Goal: Browse casually

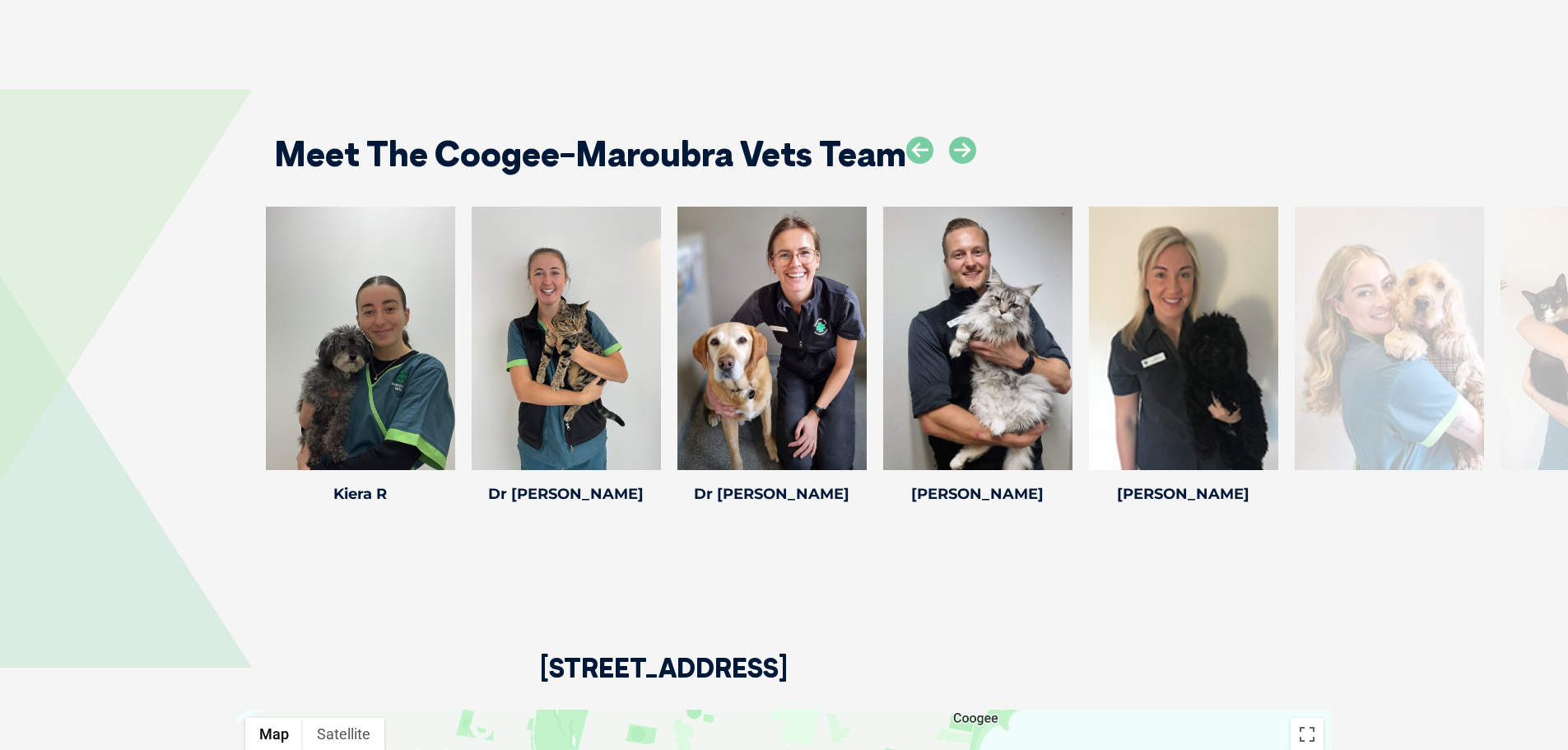
scroll to position [2552, 0]
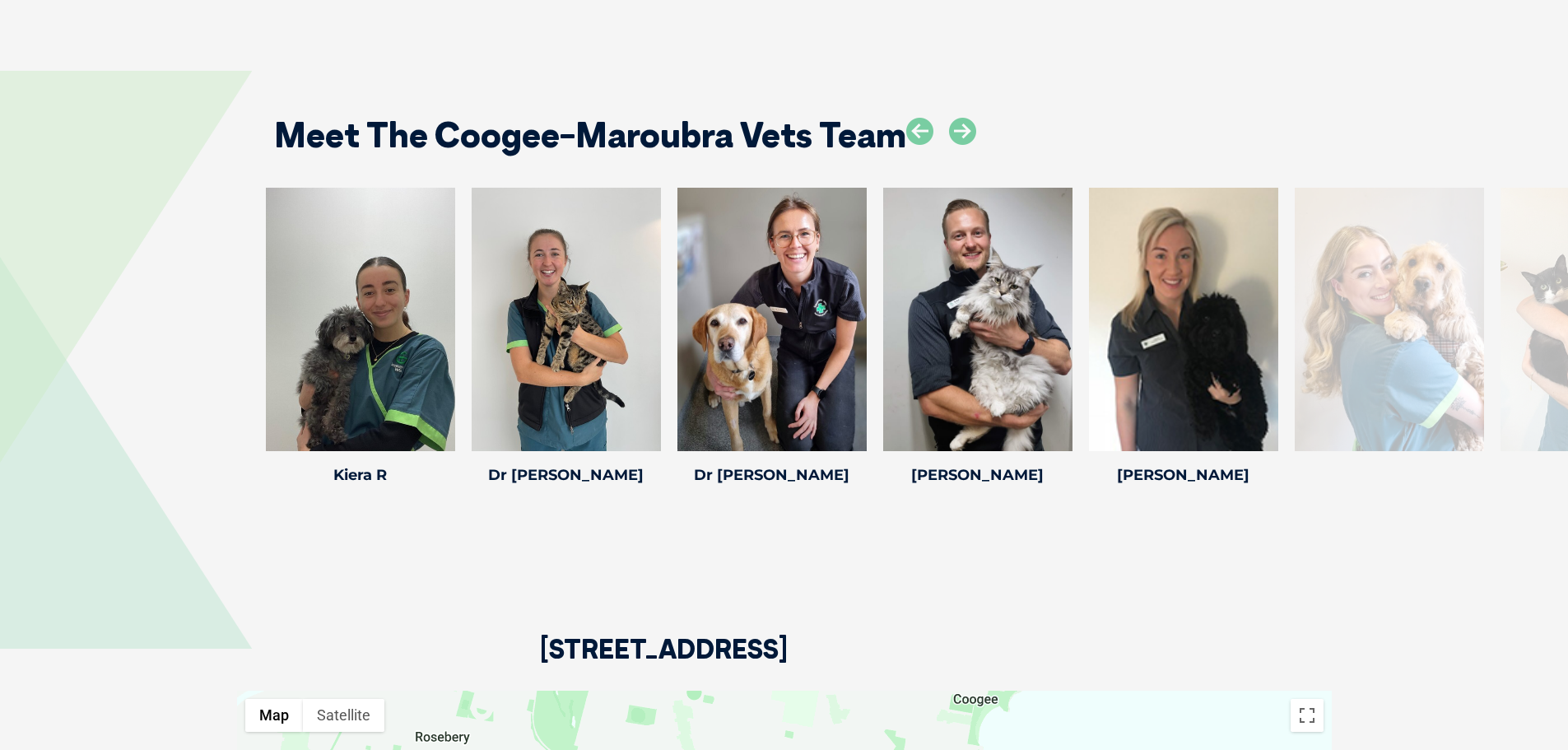
click at [1531, 429] on div "Honor H Honor H Veterinary Nurse Honor has been a veterinary nurse since 2018 a…" at bounding box center [1595, 339] width 205 height 303
click at [1447, 345] on div at bounding box center [1390, 320] width 190 height 264
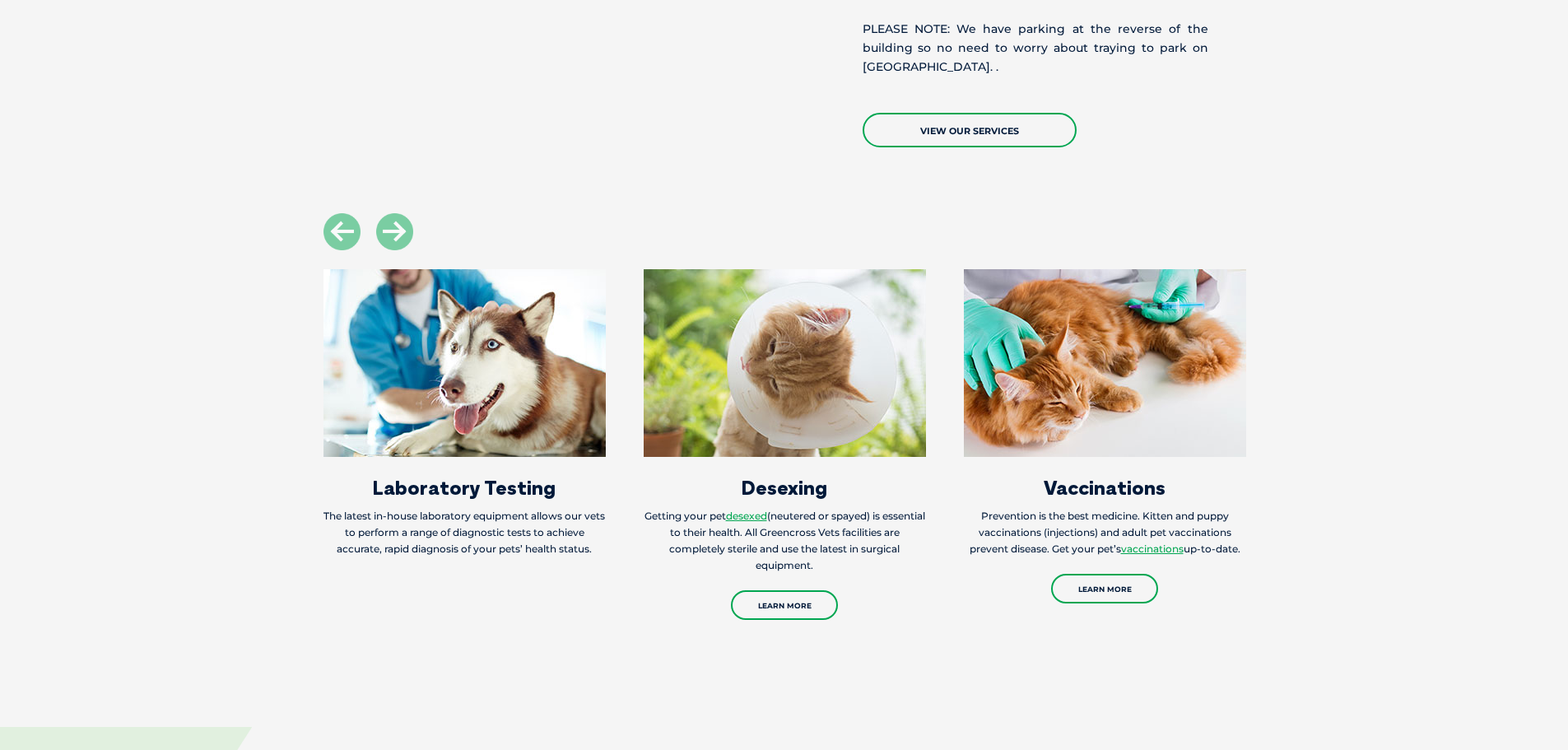
click at [38, 264] on section "X-ray/Radiology Greencross Vets clinics are equipped with high-quality radiogra…" at bounding box center [784, 416] width 1568 height 406
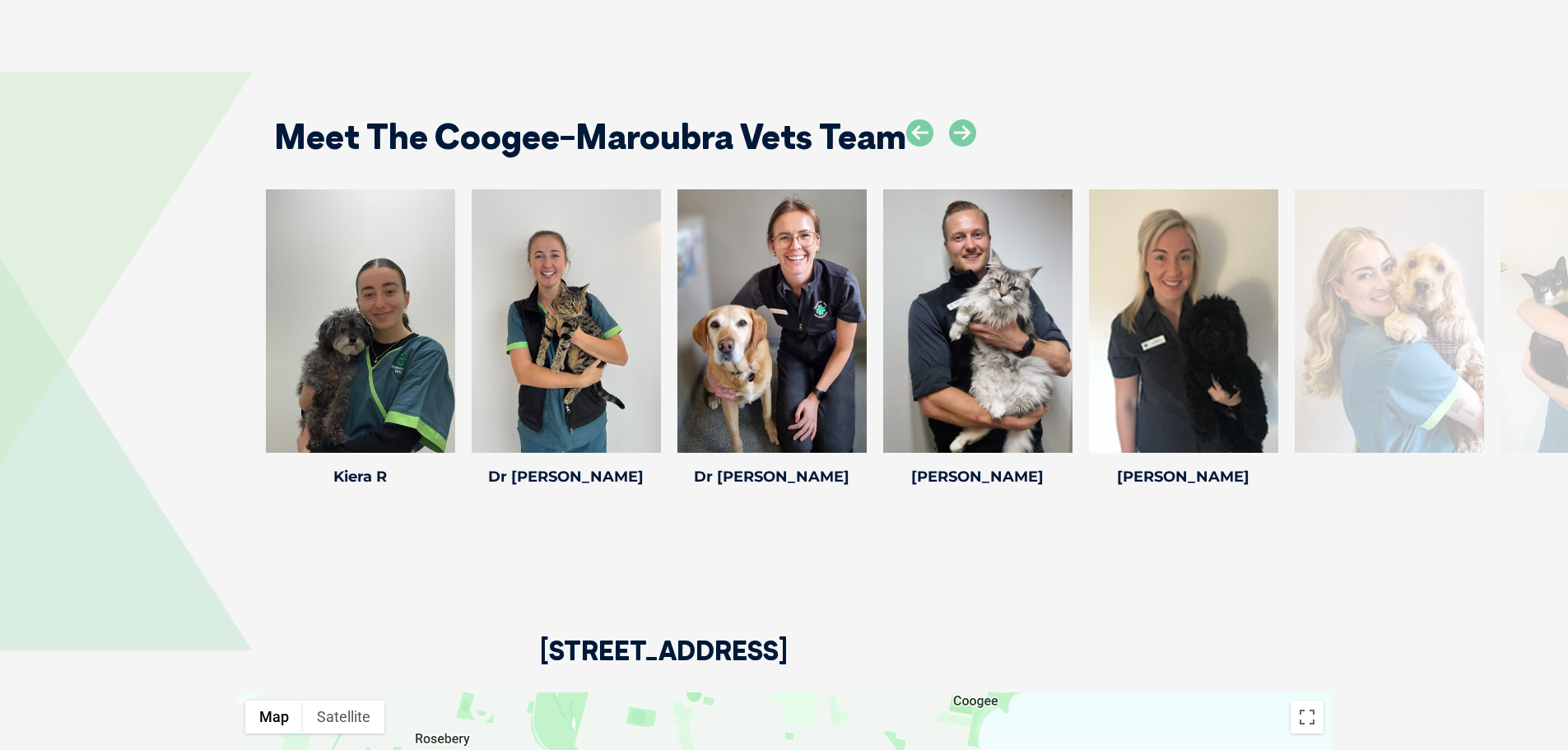
scroll to position [2552, 0]
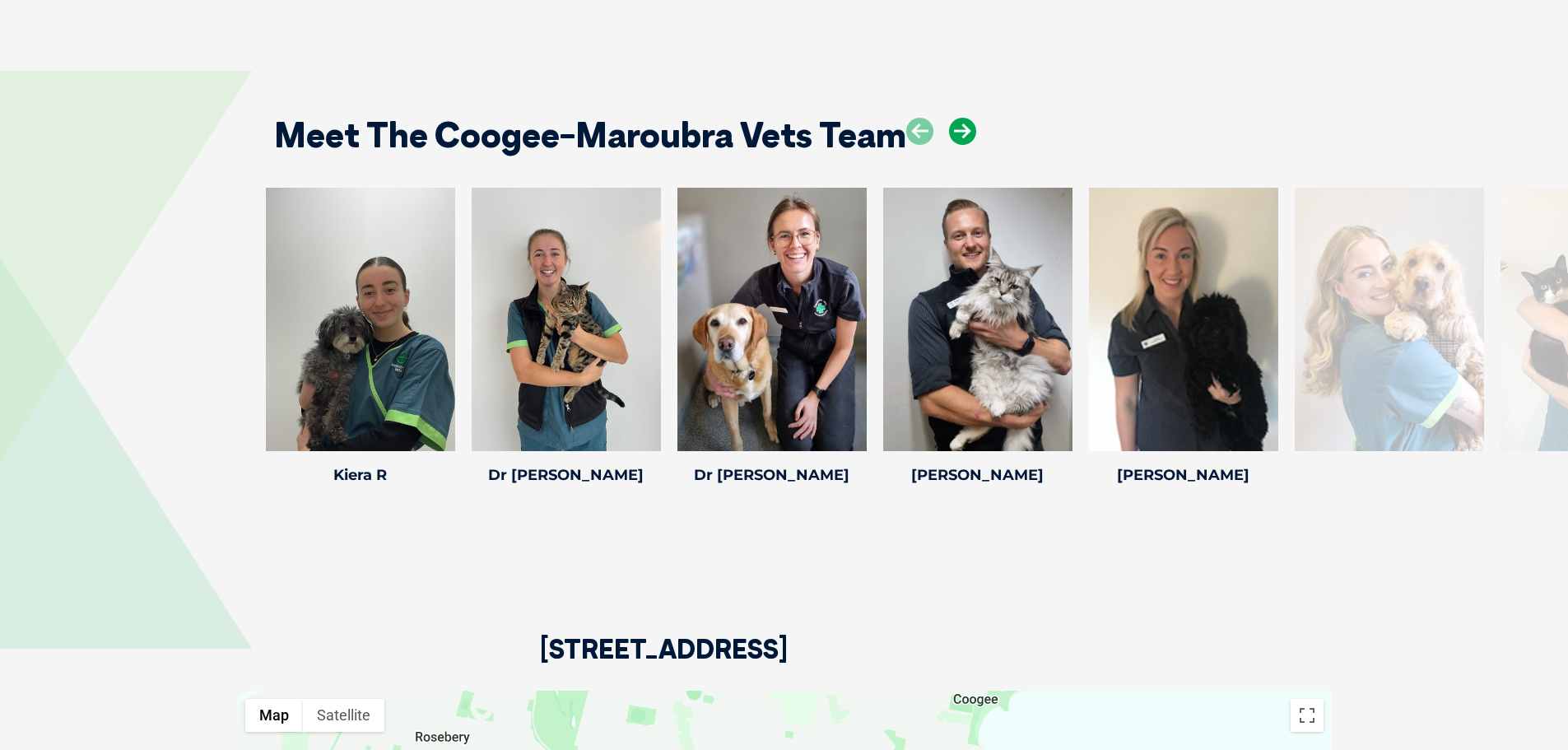
click at [965, 118] on icon at bounding box center [962, 131] width 27 height 27
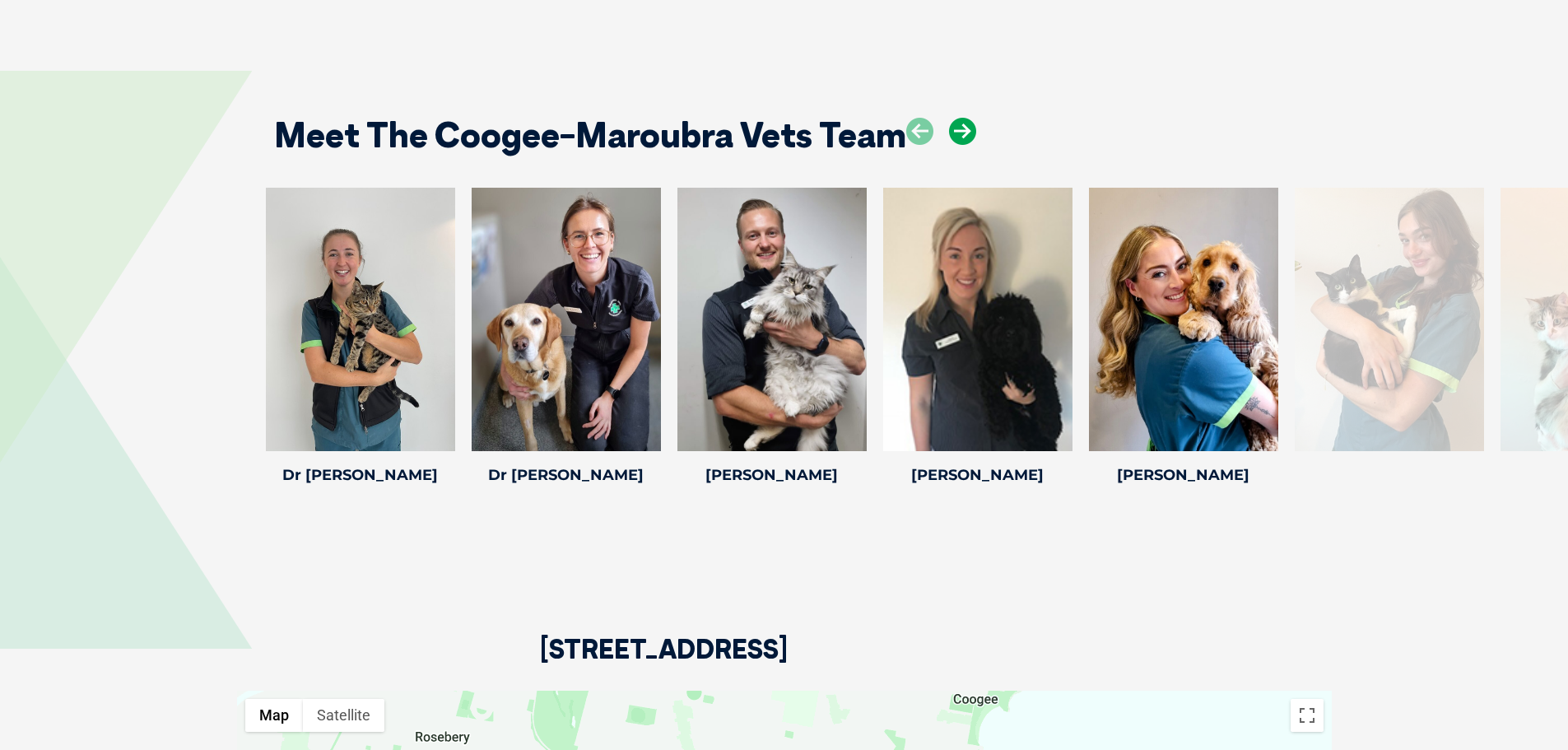
click at [965, 118] on icon at bounding box center [962, 131] width 27 height 27
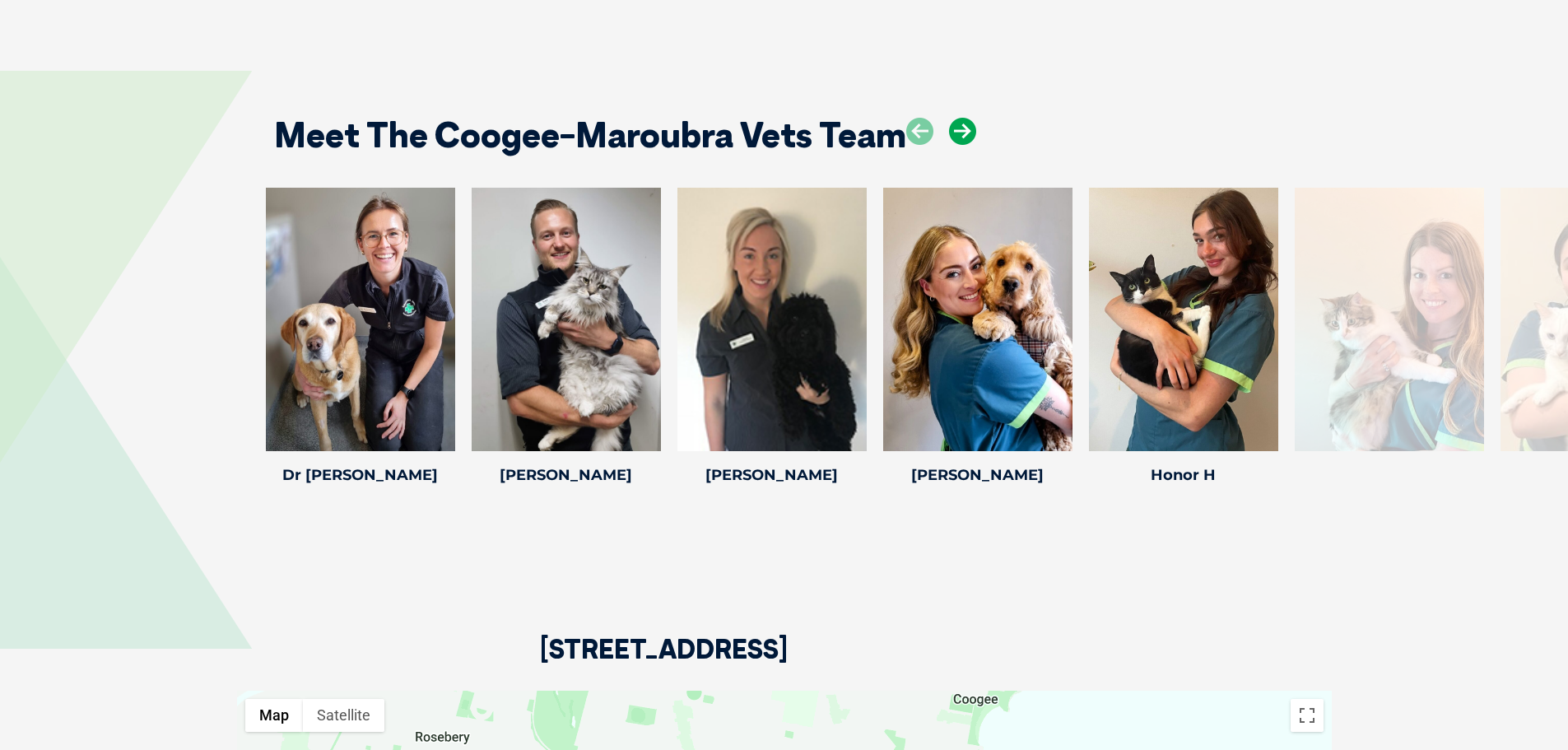
click at [965, 118] on icon at bounding box center [962, 131] width 27 height 27
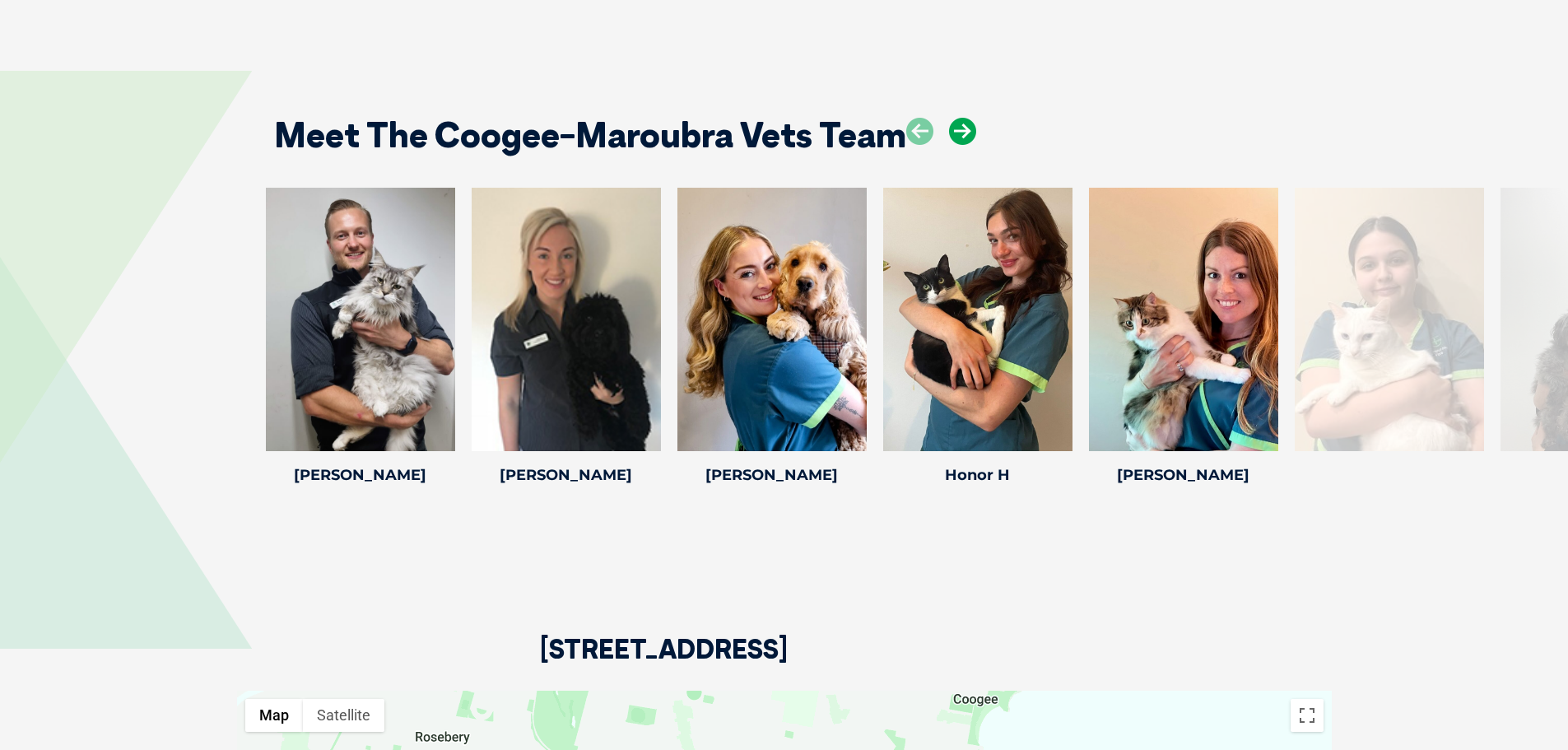
click at [965, 118] on icon at bounding box center [962, 131] width 27 height 27
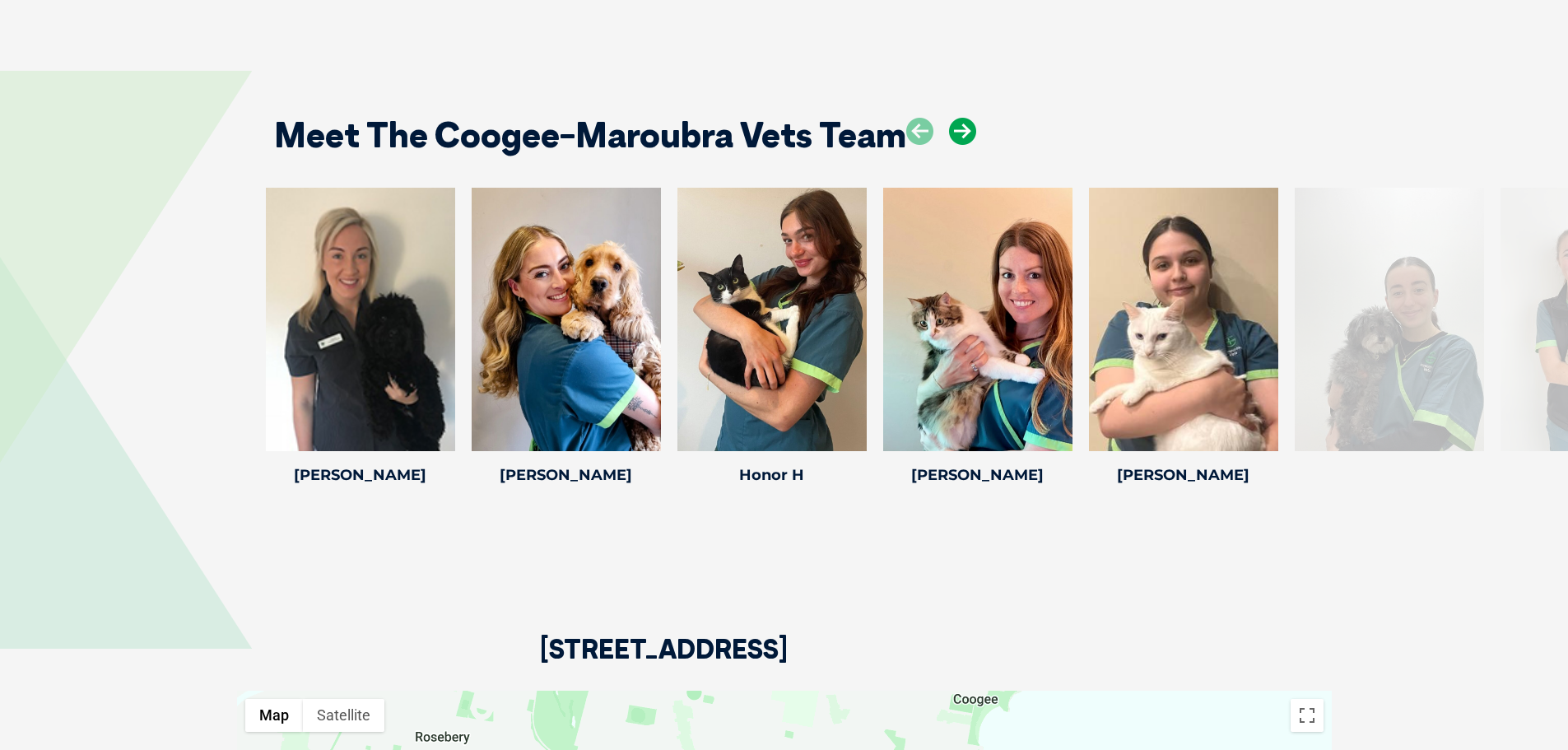
click at [965, 118] on icon at bounding box center [962, 131] width 27 height 27
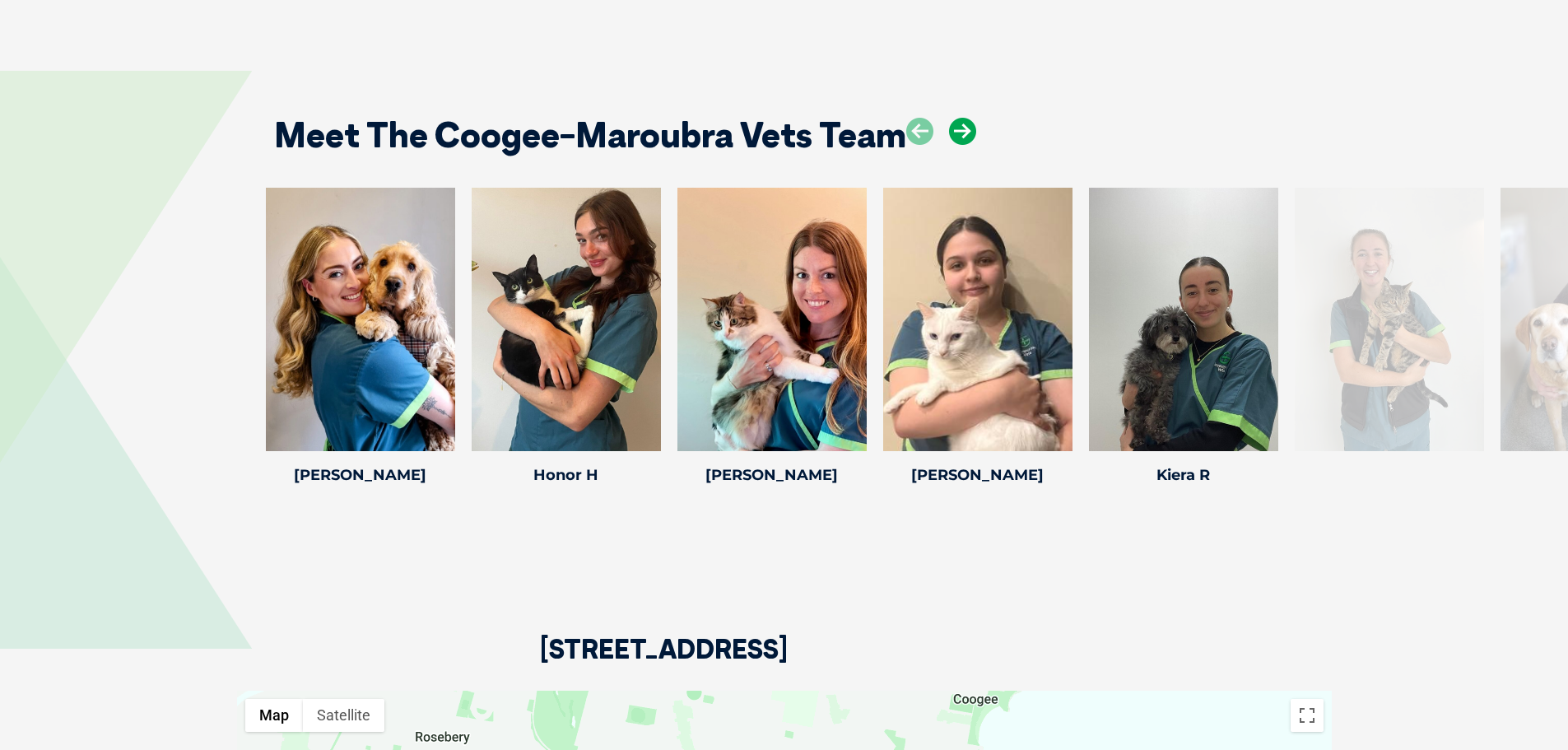
click at [965, 118] on icon at bounding box center [962, 131] width 27 height 27
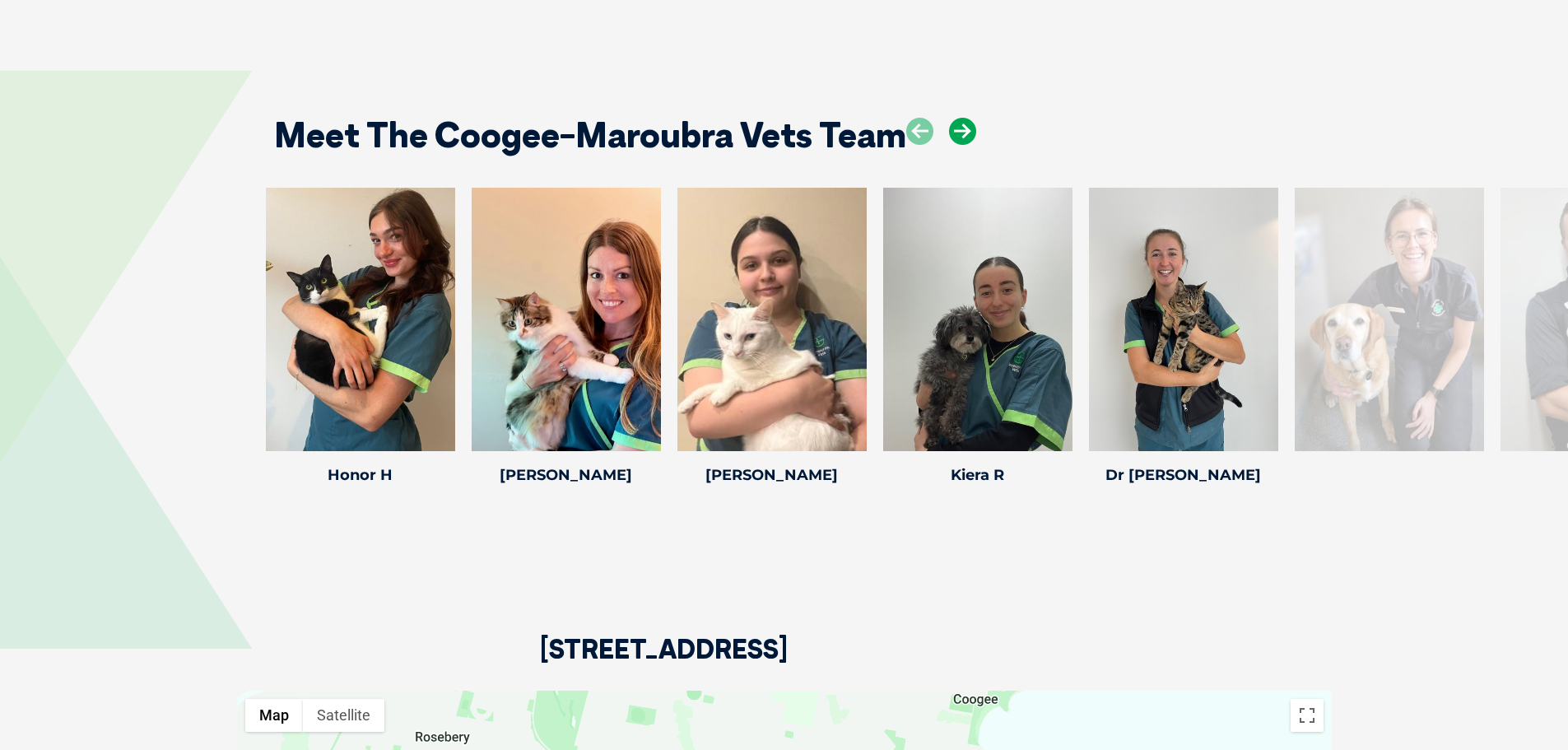
click at [965, 118] on icon at bounding box center [962, 131] width 27 height 27
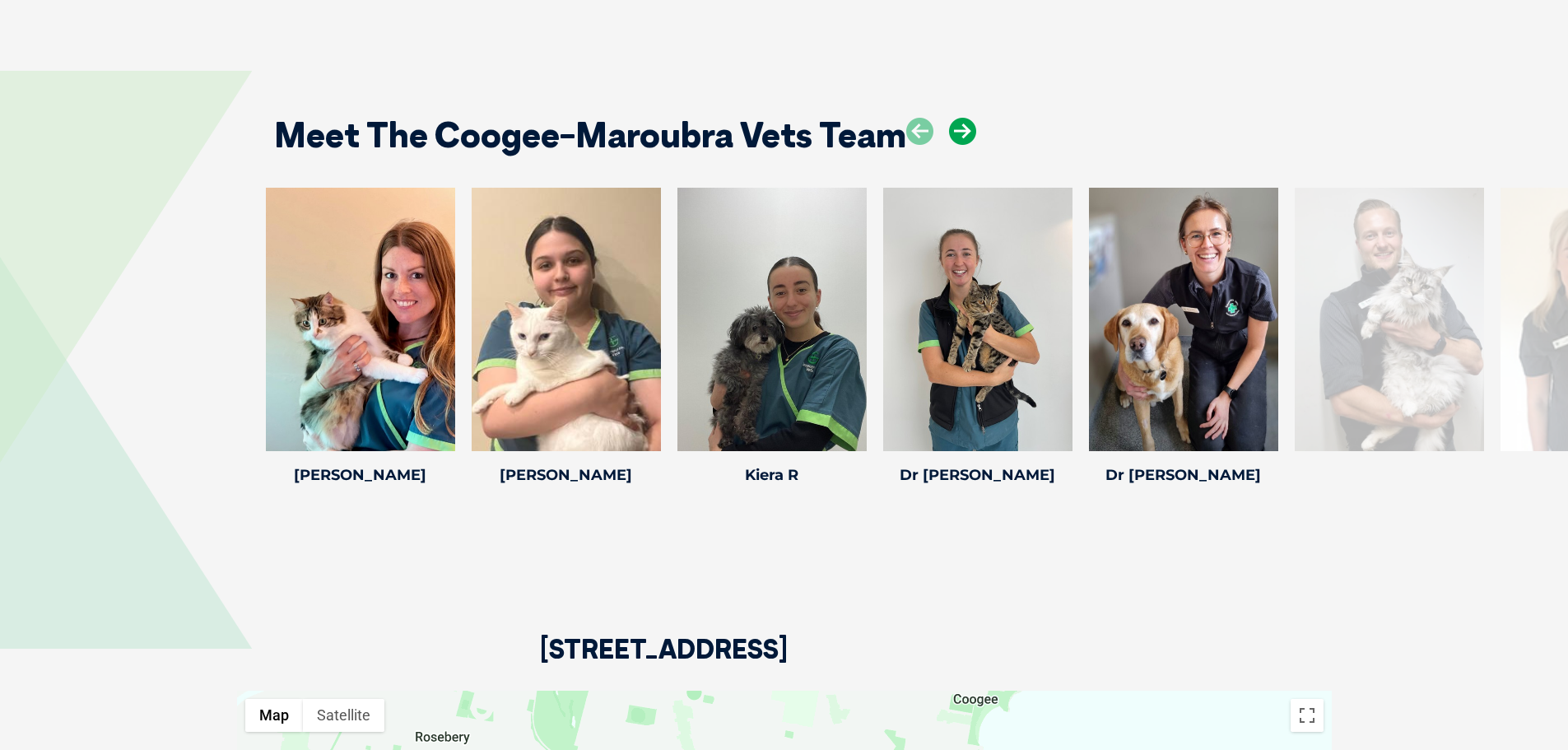
click at [965, 118] on icon at bounding box center [962, 131] width 27 height 27
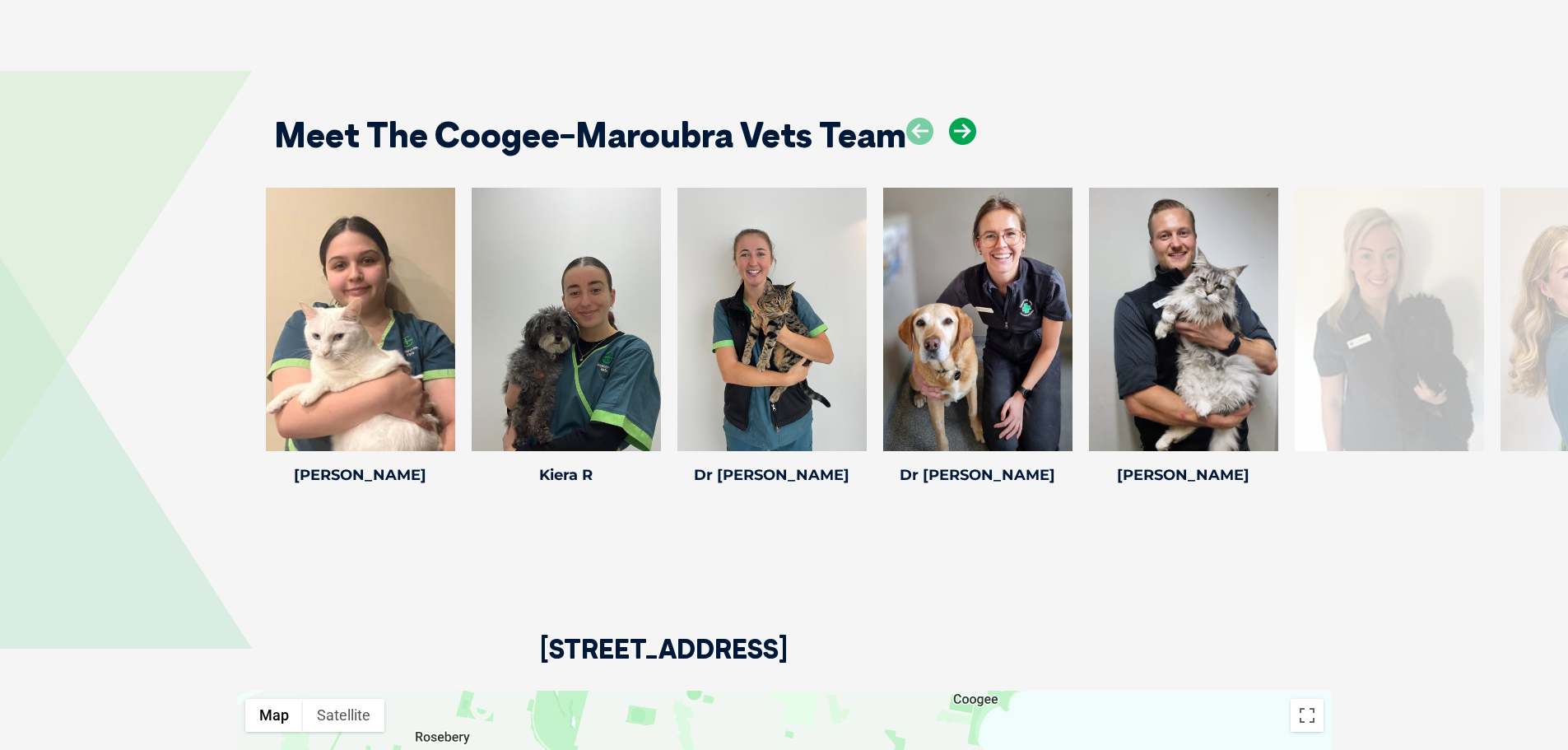
click at [965, 118] on icon at bounding box center [962, 131] width 27 height 27
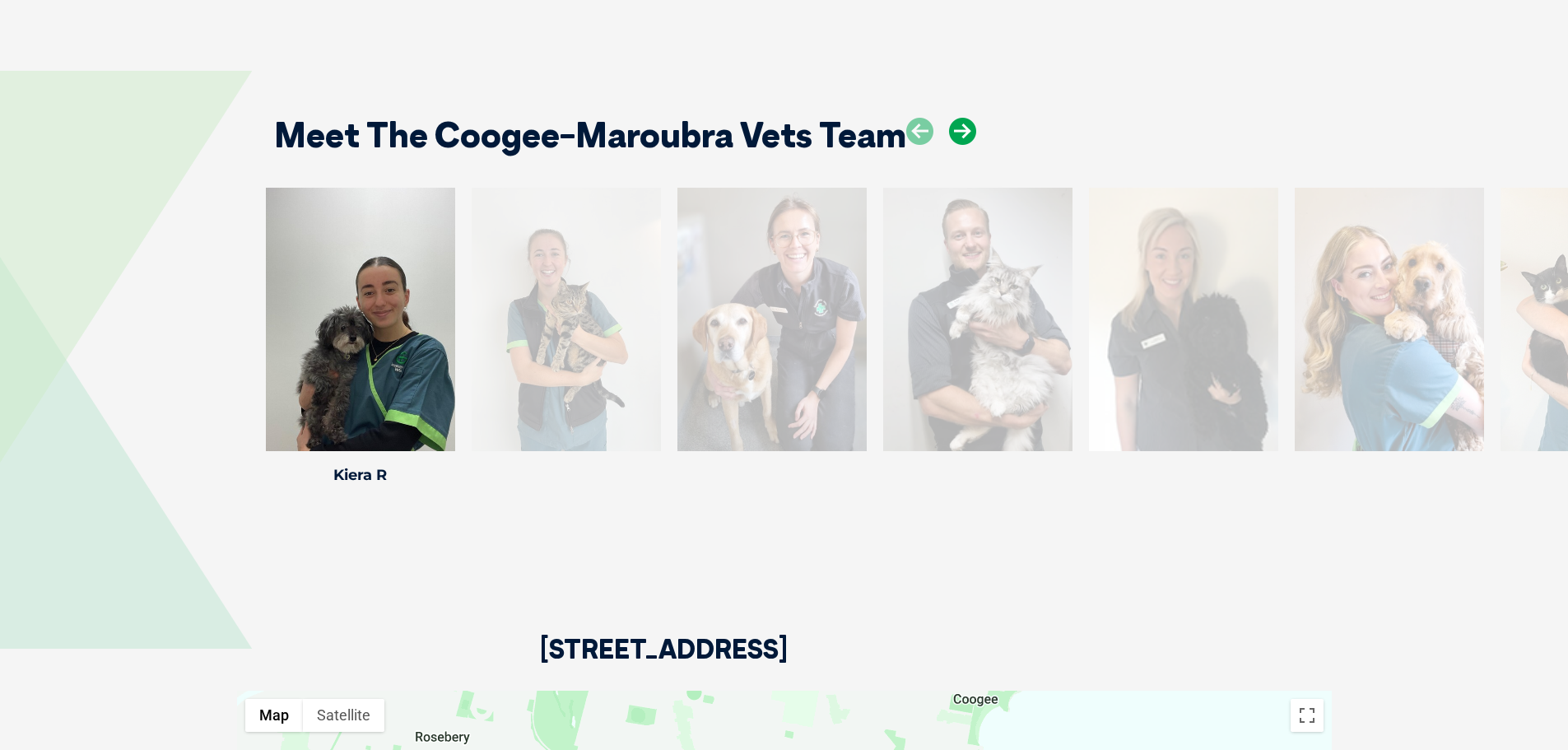
click at [965, 118] on icon at bounding box center [962, 131] width 27 height 27
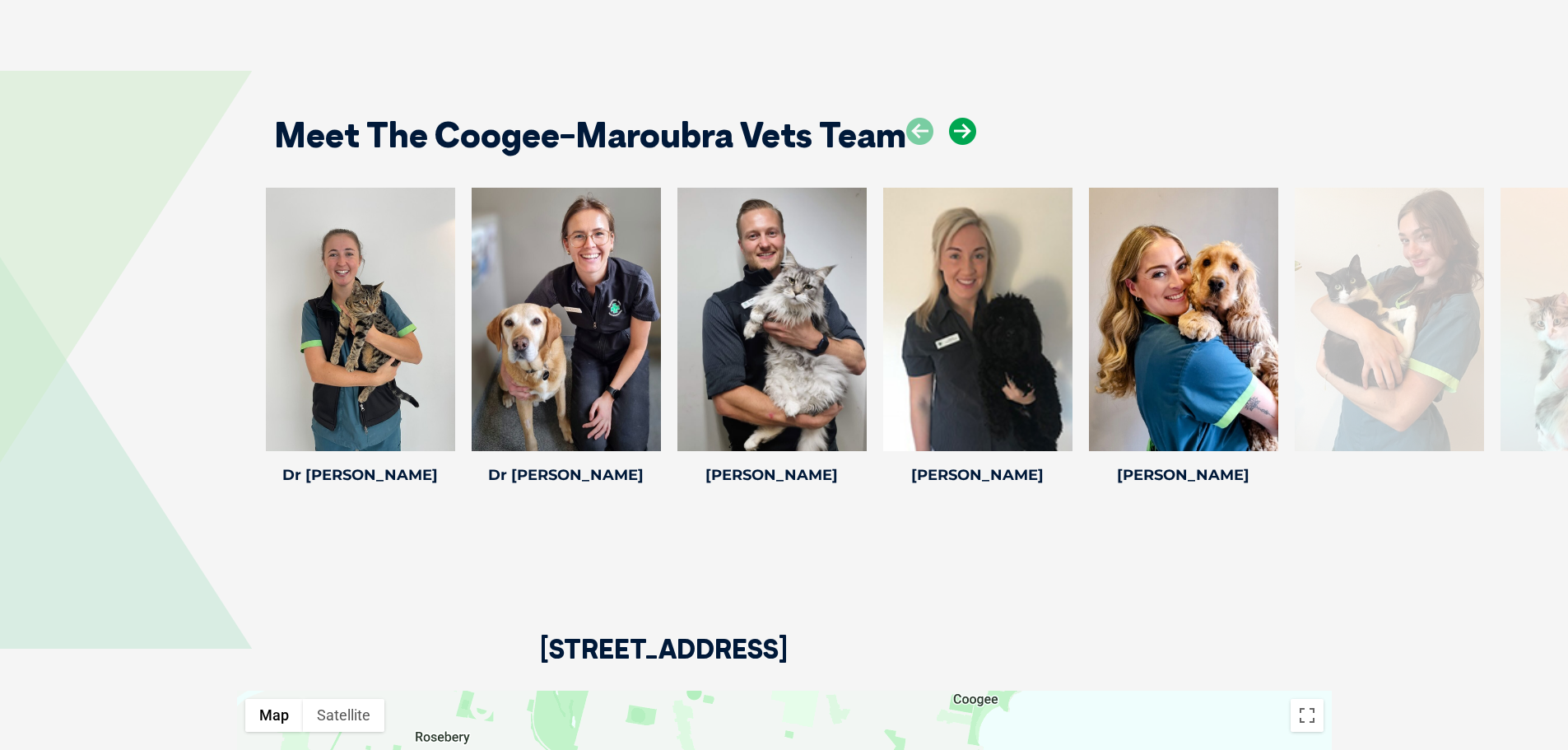
click at [965, 118] on icon at bounding box center [962, 131] width 27 height 27
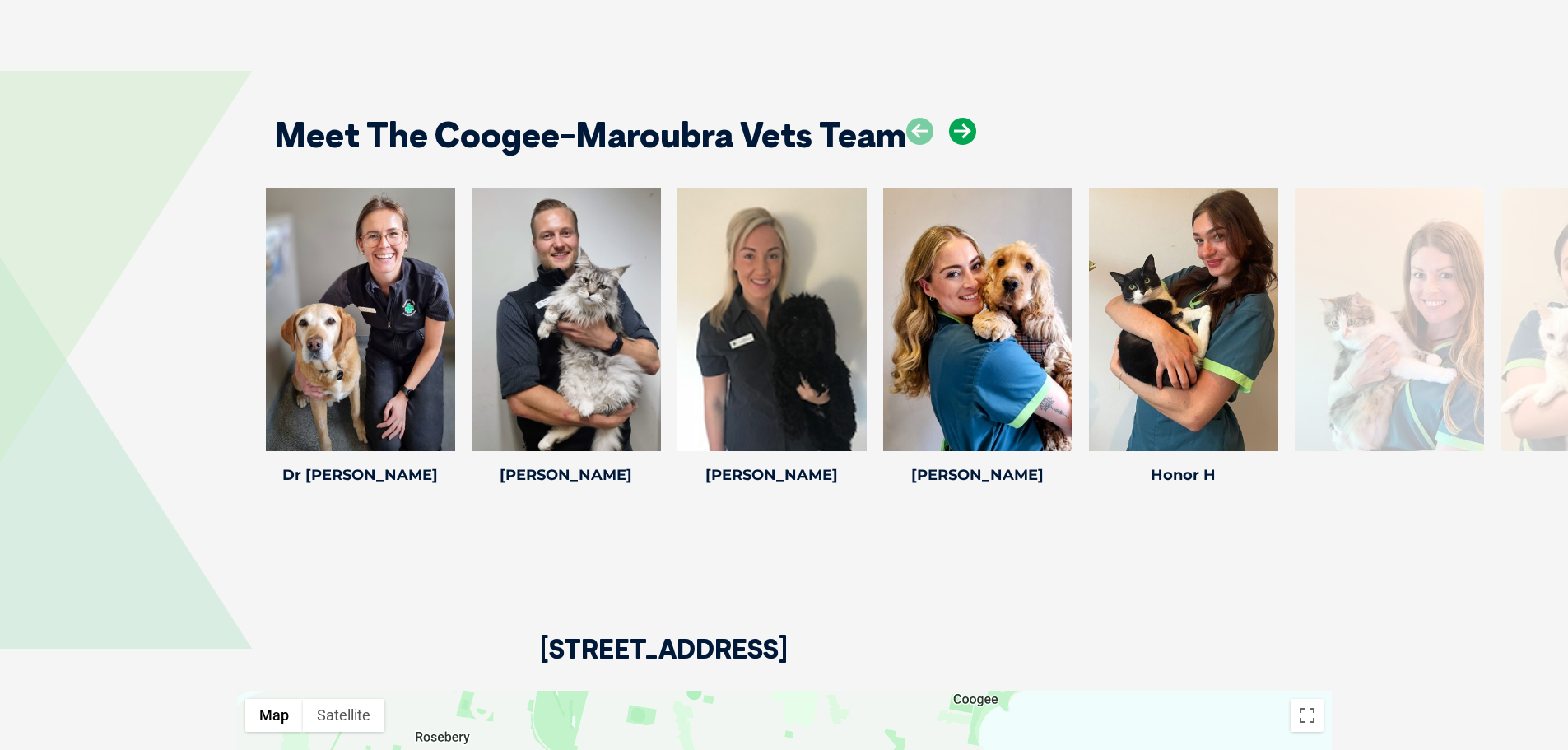
click at [965, 118] on icon at bounding box center [962, 131] width 27 height 27
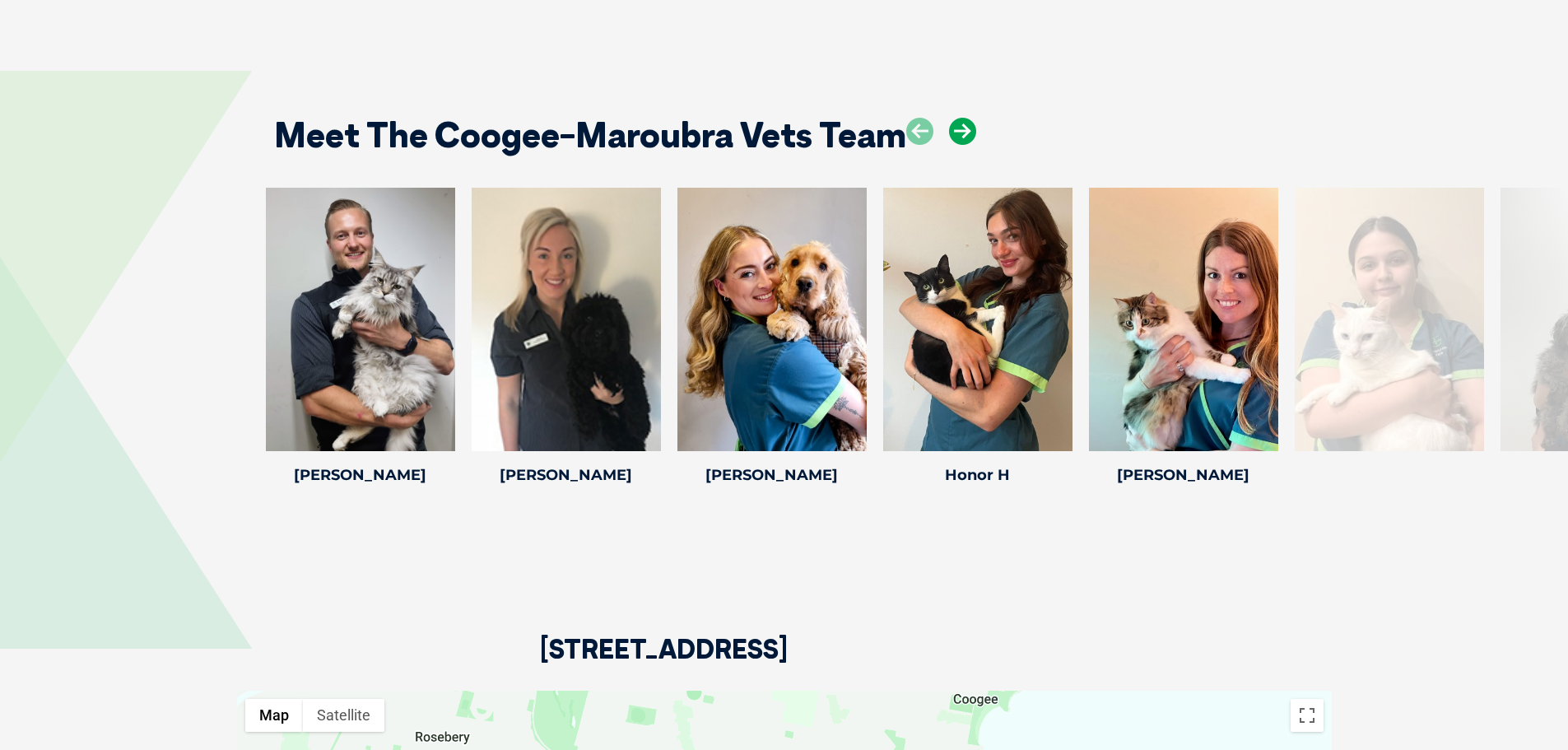
click at [965, 118] on icon at bounding box center [962, 131] width 27 height 27
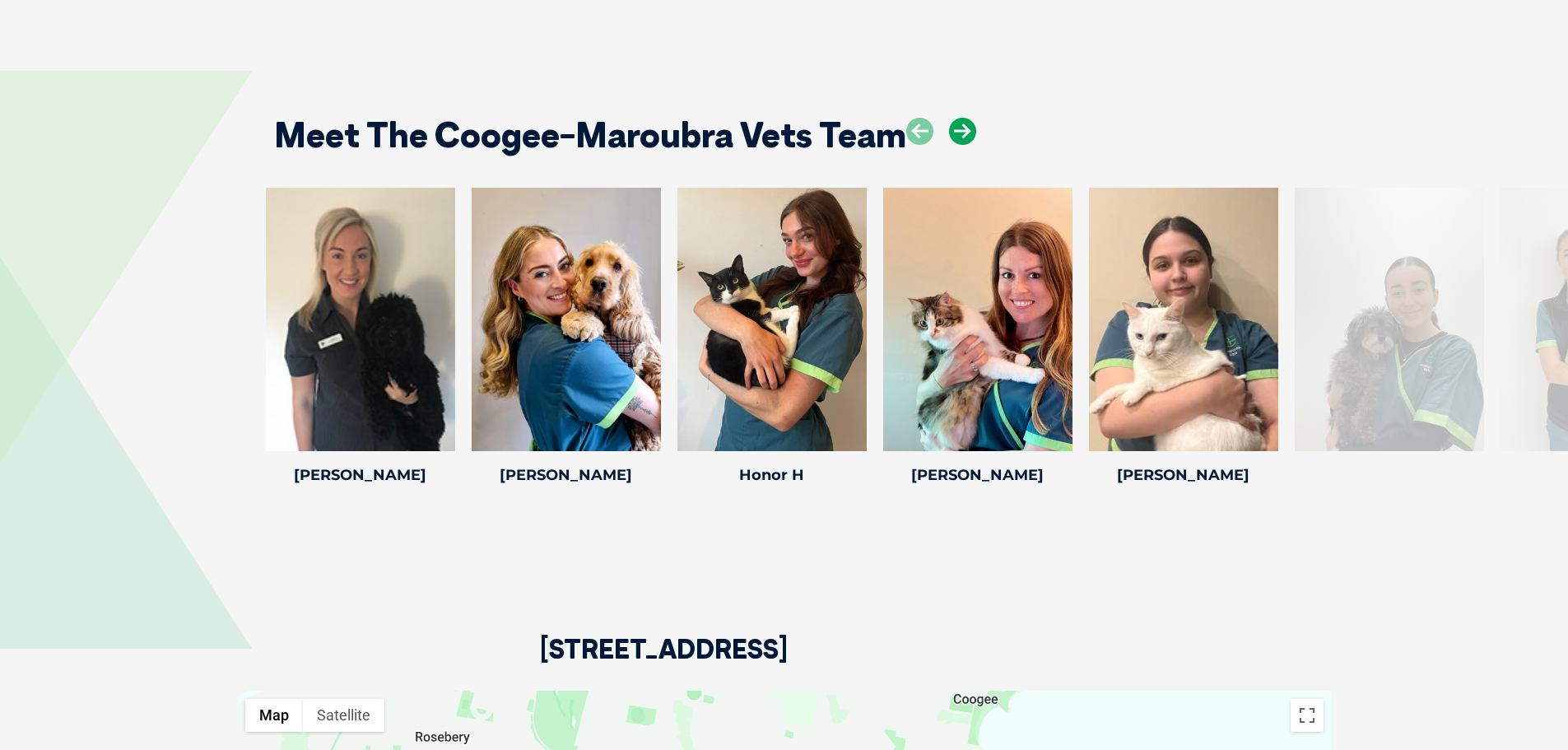
click at [965, 118] on icon at bounding box center [962, 131] width 27 height 27
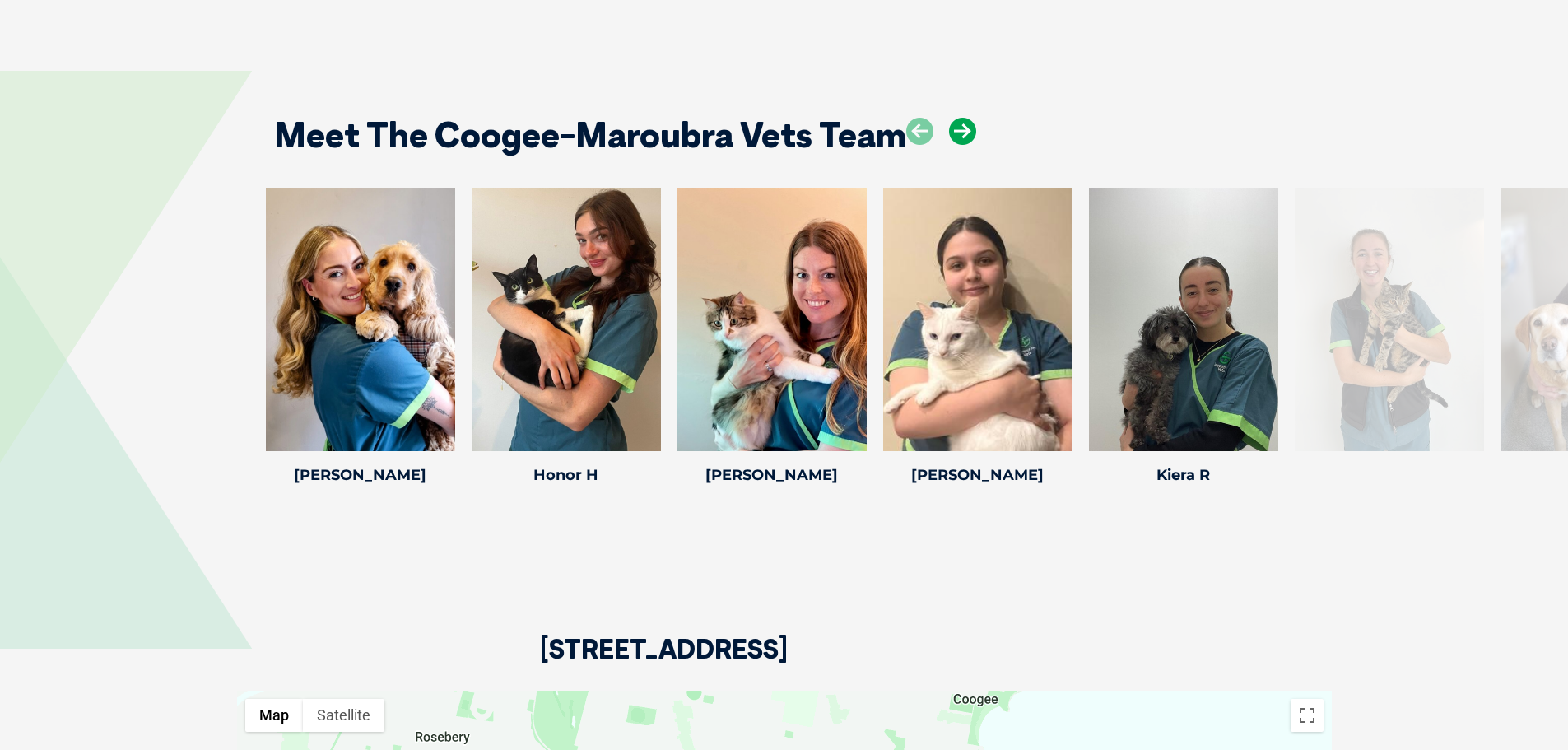
click at [965, 118] on icon at bounding box center [962, 131] width 27 height 27
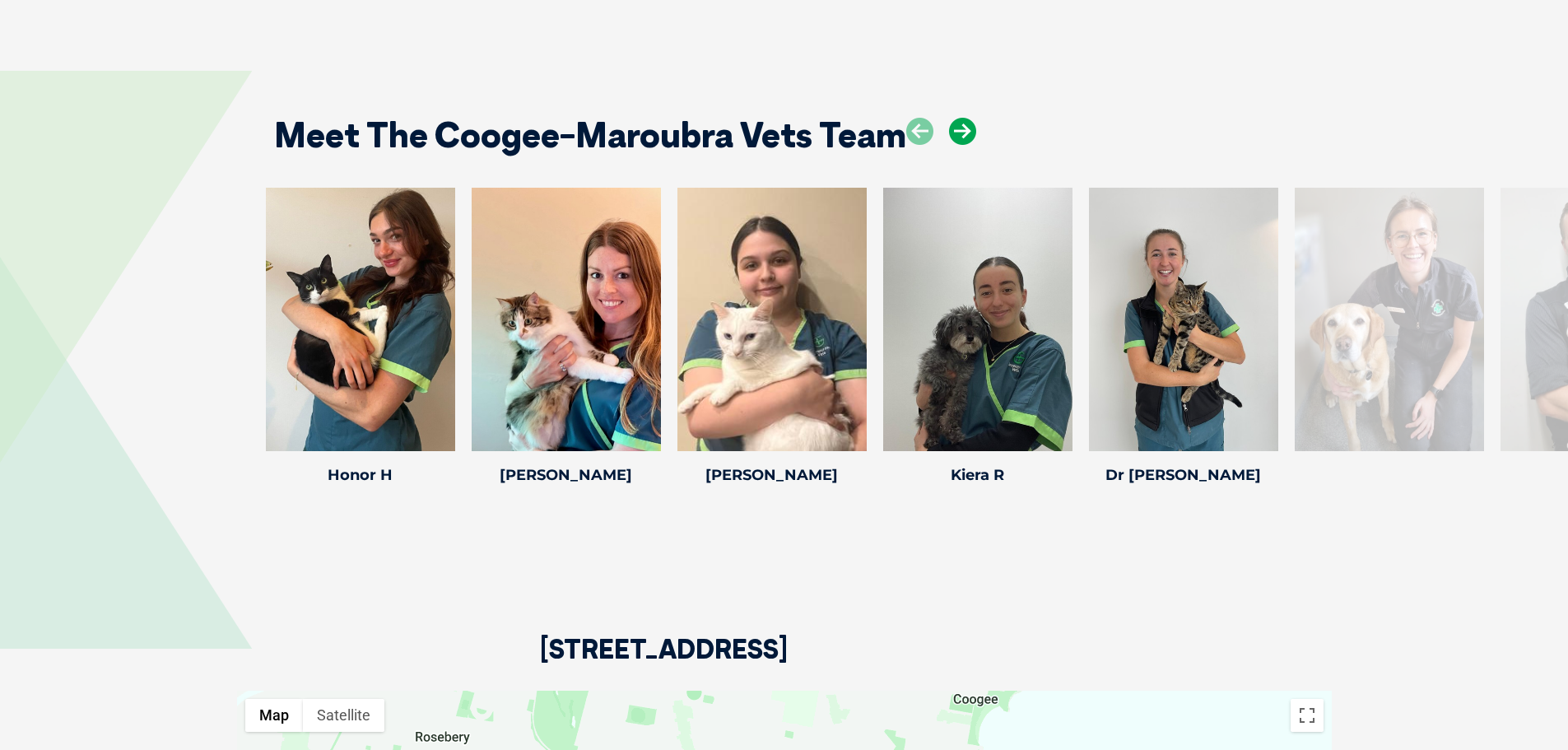
click at [965, 118] on icon at bounding box center [962, 131] width 27 height 27
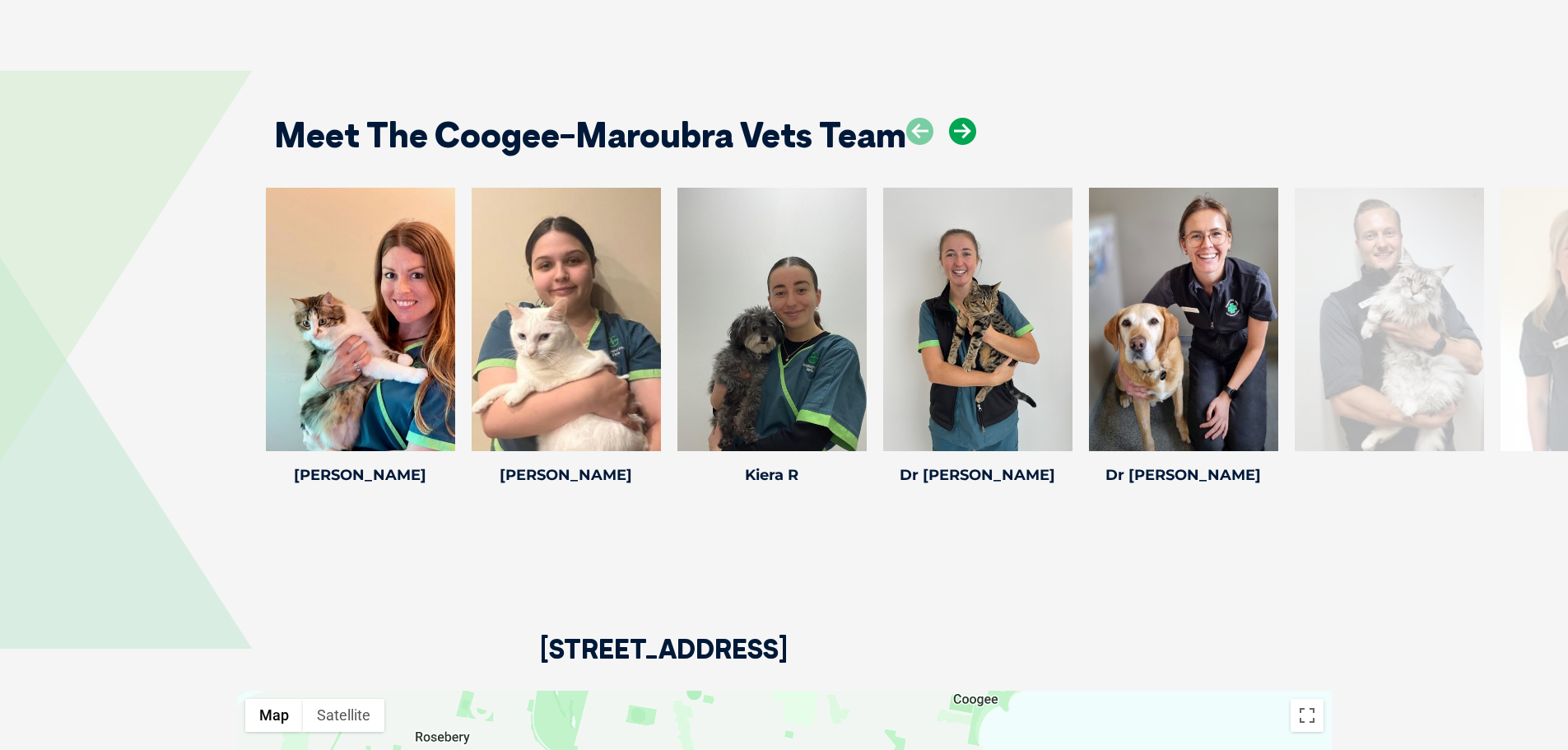
click at [965, 118] on icon at bounding box center [962, 131] width 27 height 27
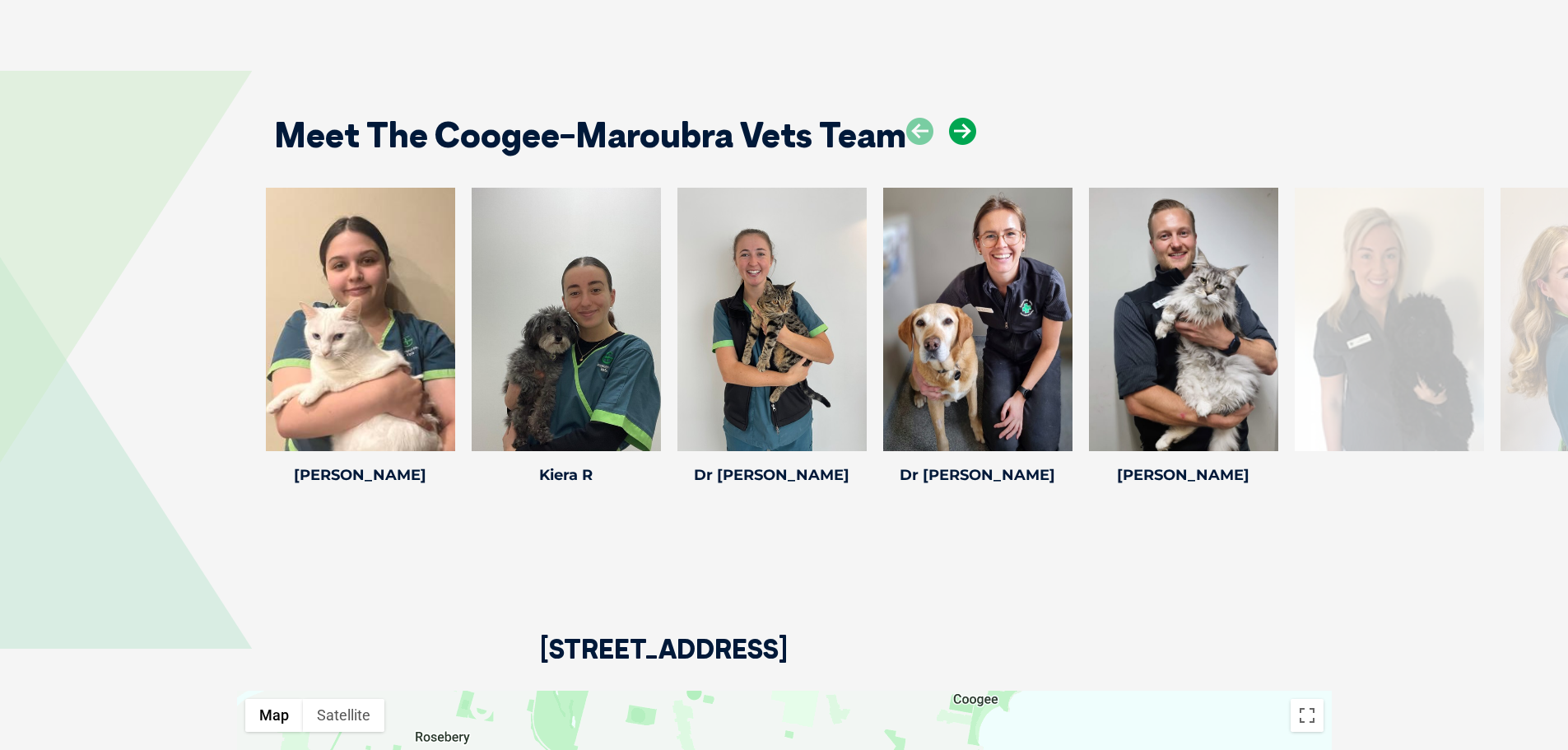
click at [965, 118] on icon at bounding box center [962, 131] width 27 height 27
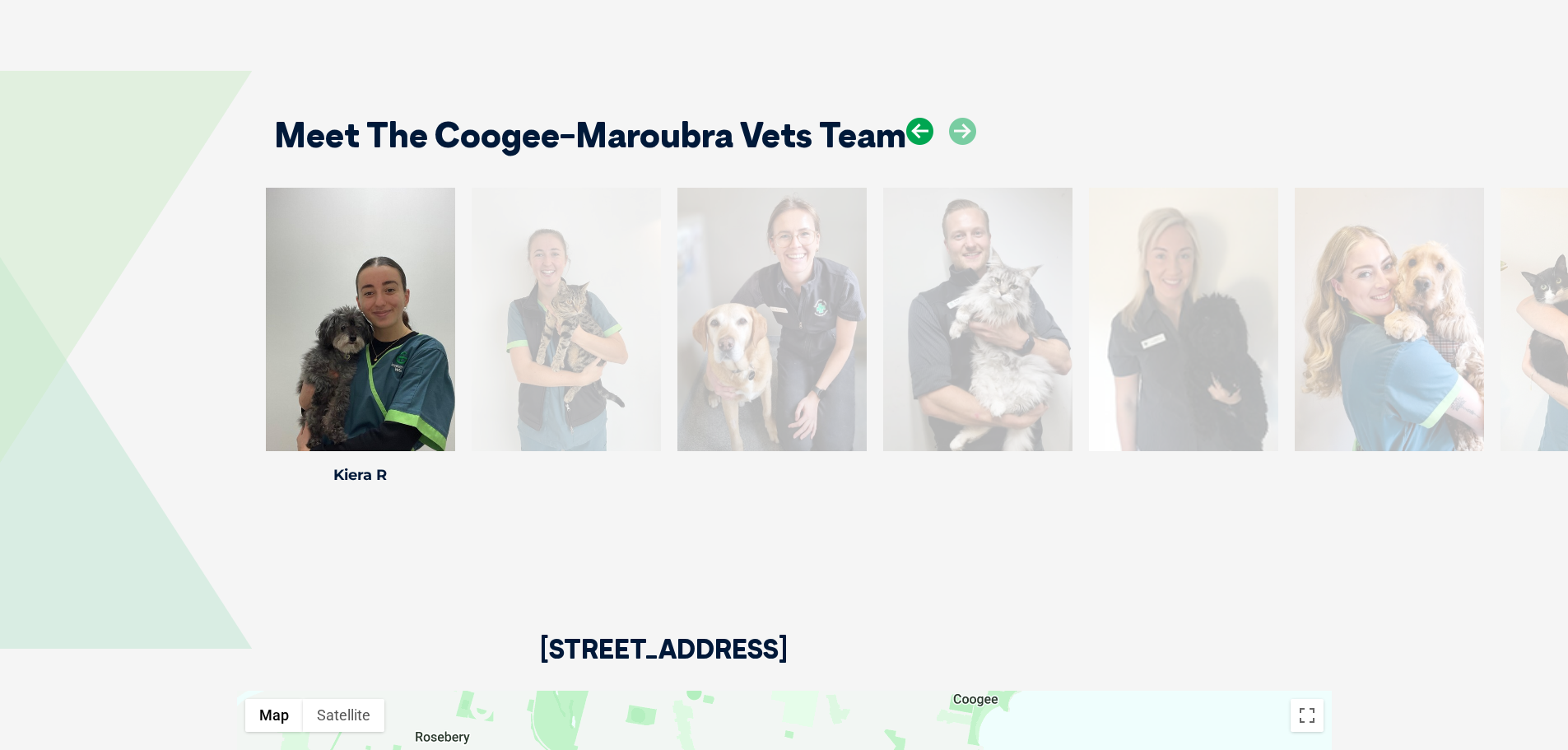
click at [913, 118] on icon at bounding box center [919, 131] width 27 height 27
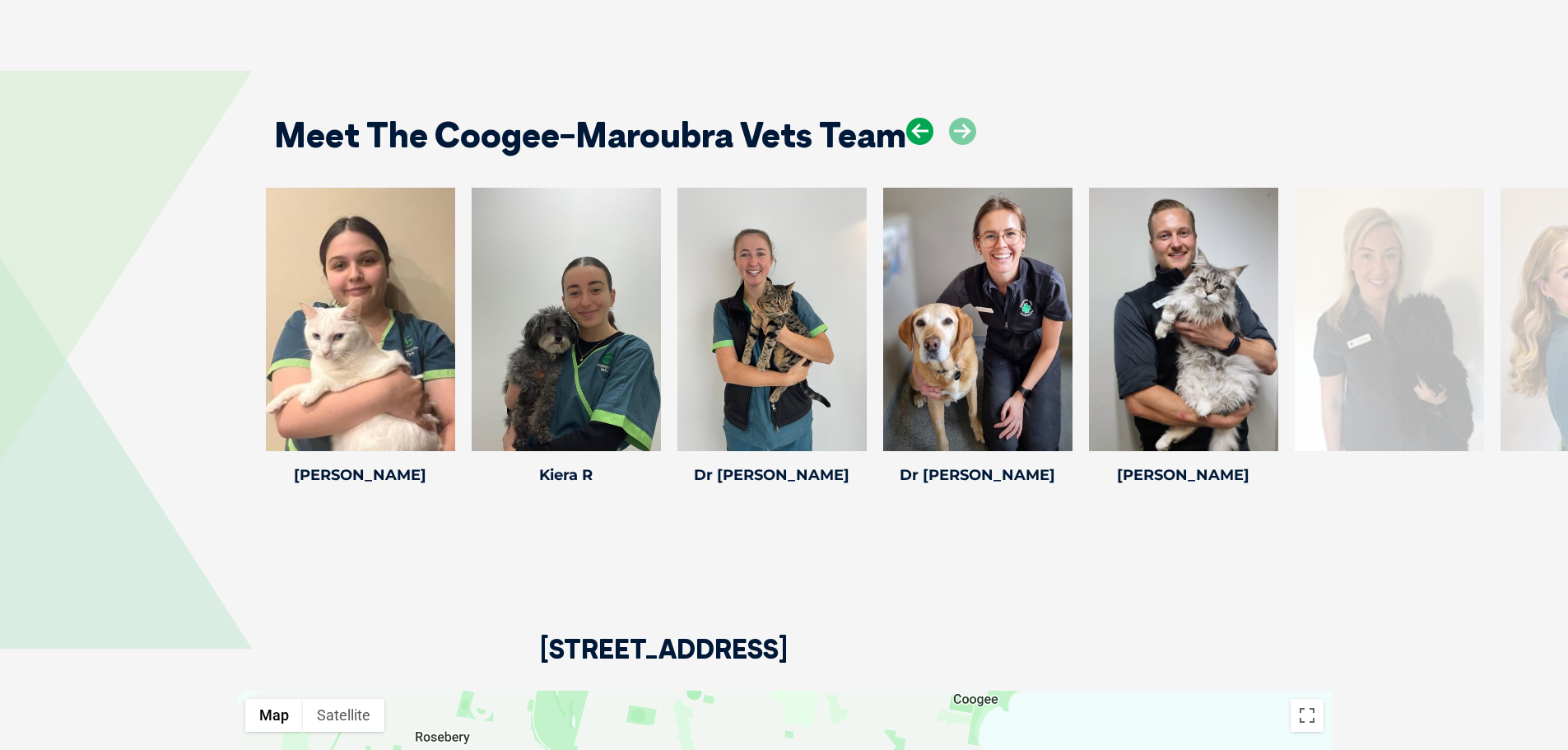
click at [917, 118] on icon at bounding box center [919, 131] width 27 height 27
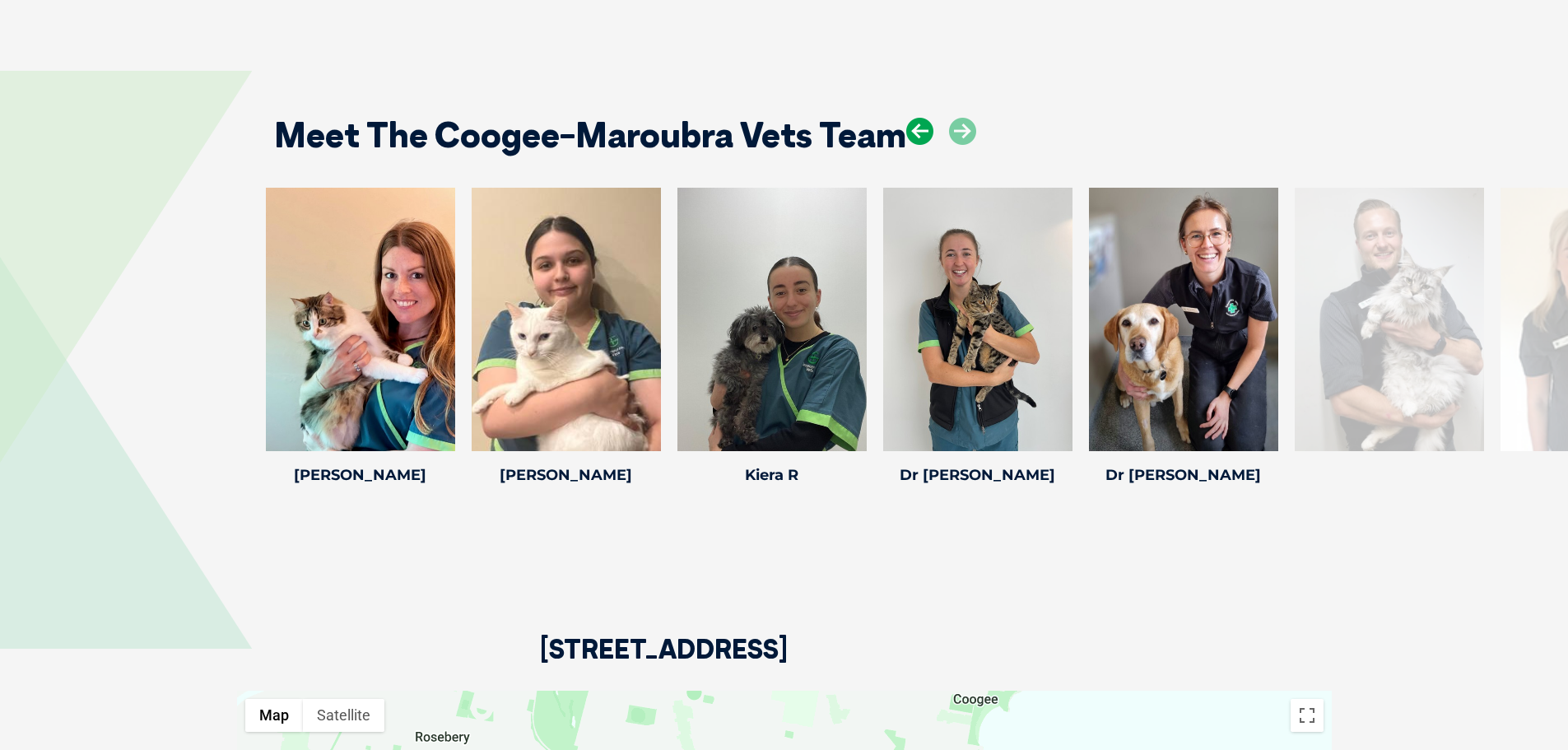
click at [917, 118] on icon at bounding box center [919, 131] width 27 height 27
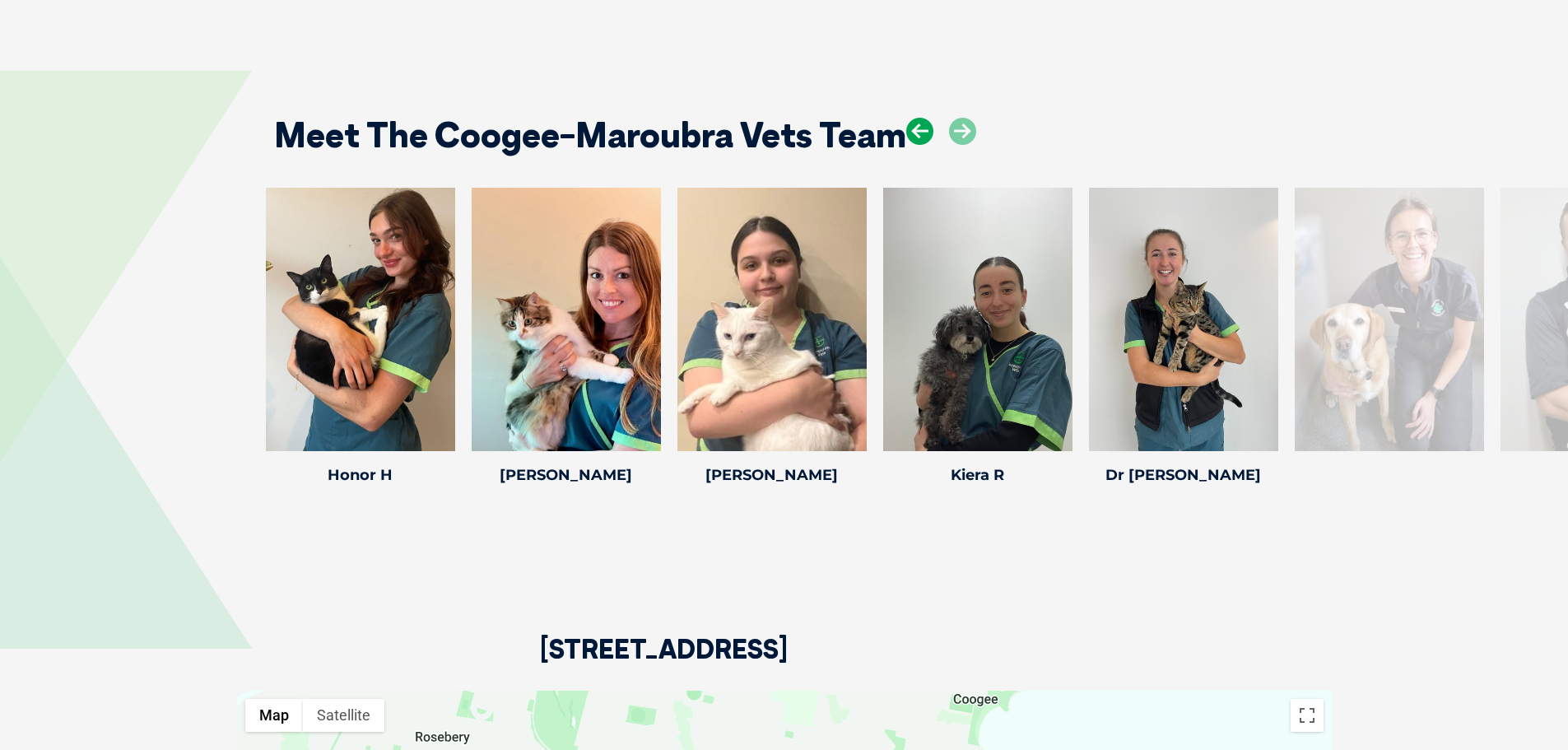
click at [917, 118] on icon at bounding box center [919, 131] width 27 height 27
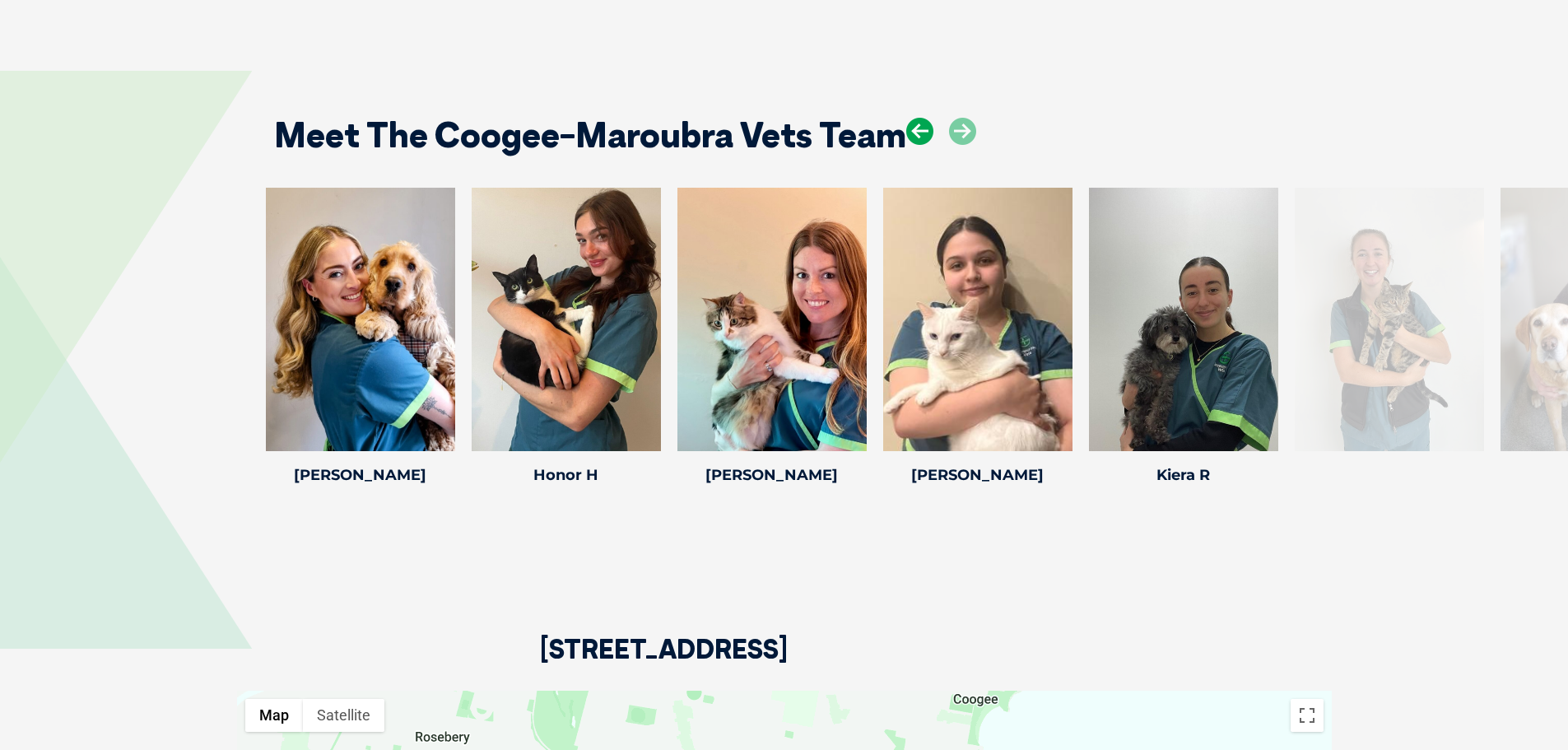
click at [917, 118] on icon at bounding box center [919, 131] width 27 height 27
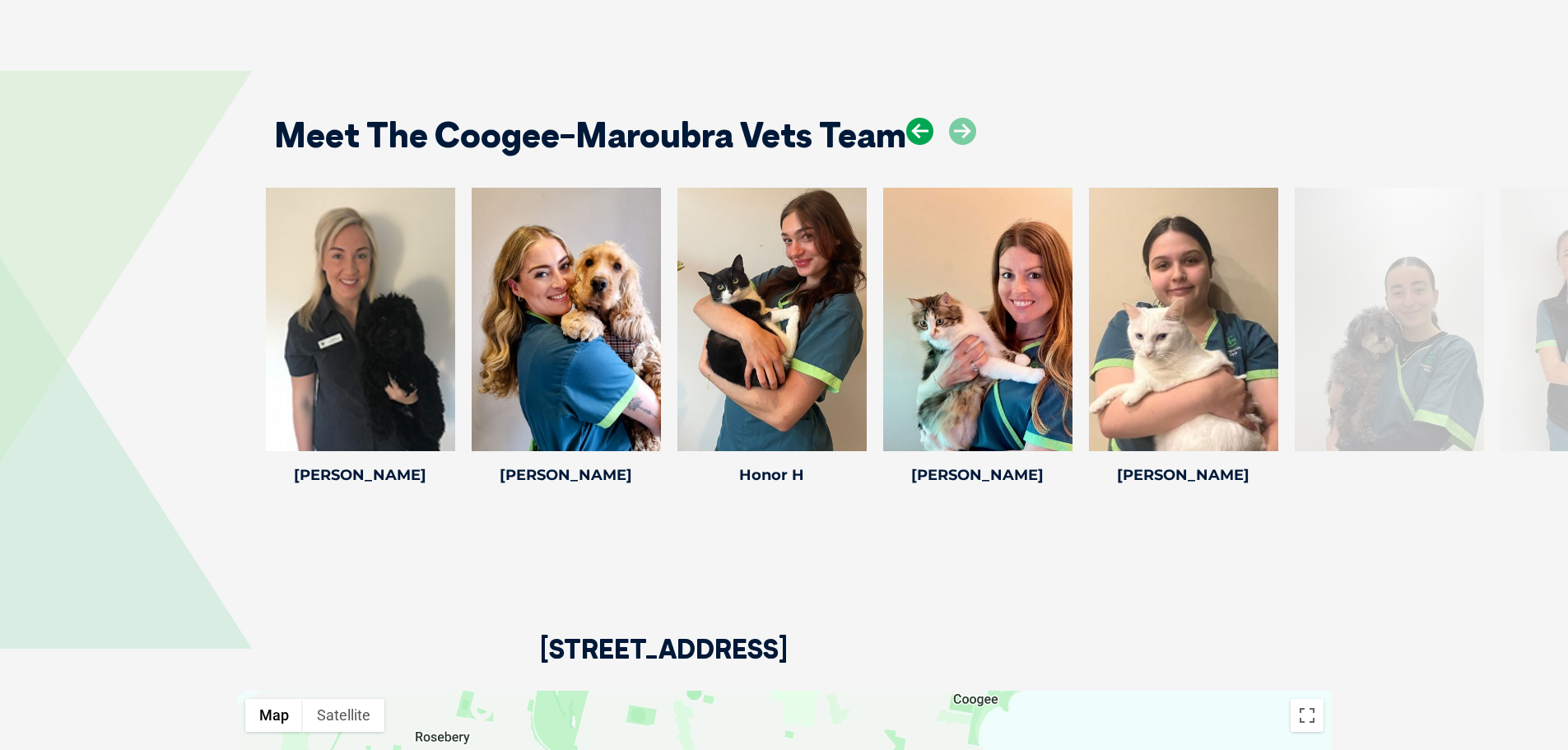
click at [917, 118] on icon at bounding box center [919, 131] width 27 height 27
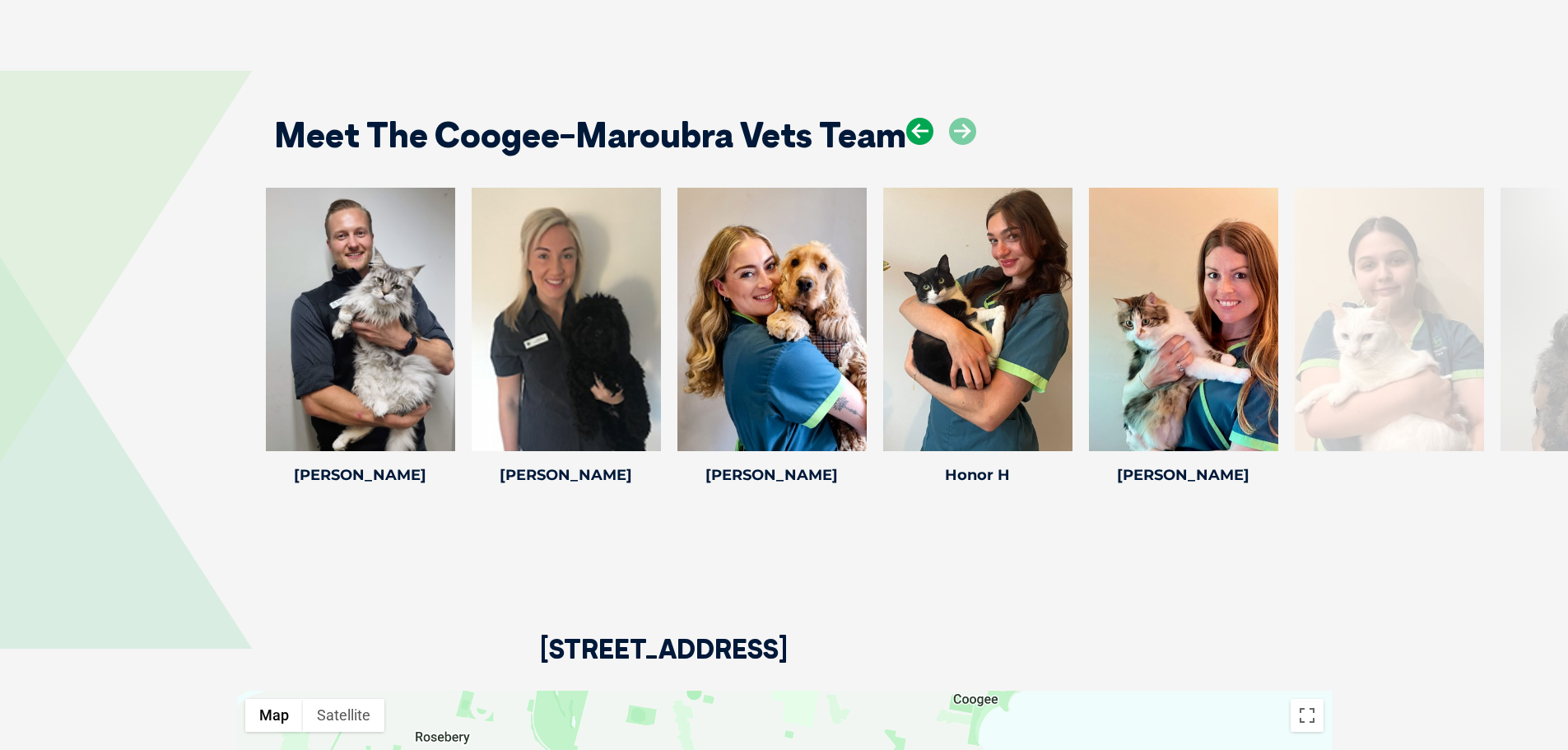
click at [917, 118] on icon at bounding box center [919, 131] width 27 height 27
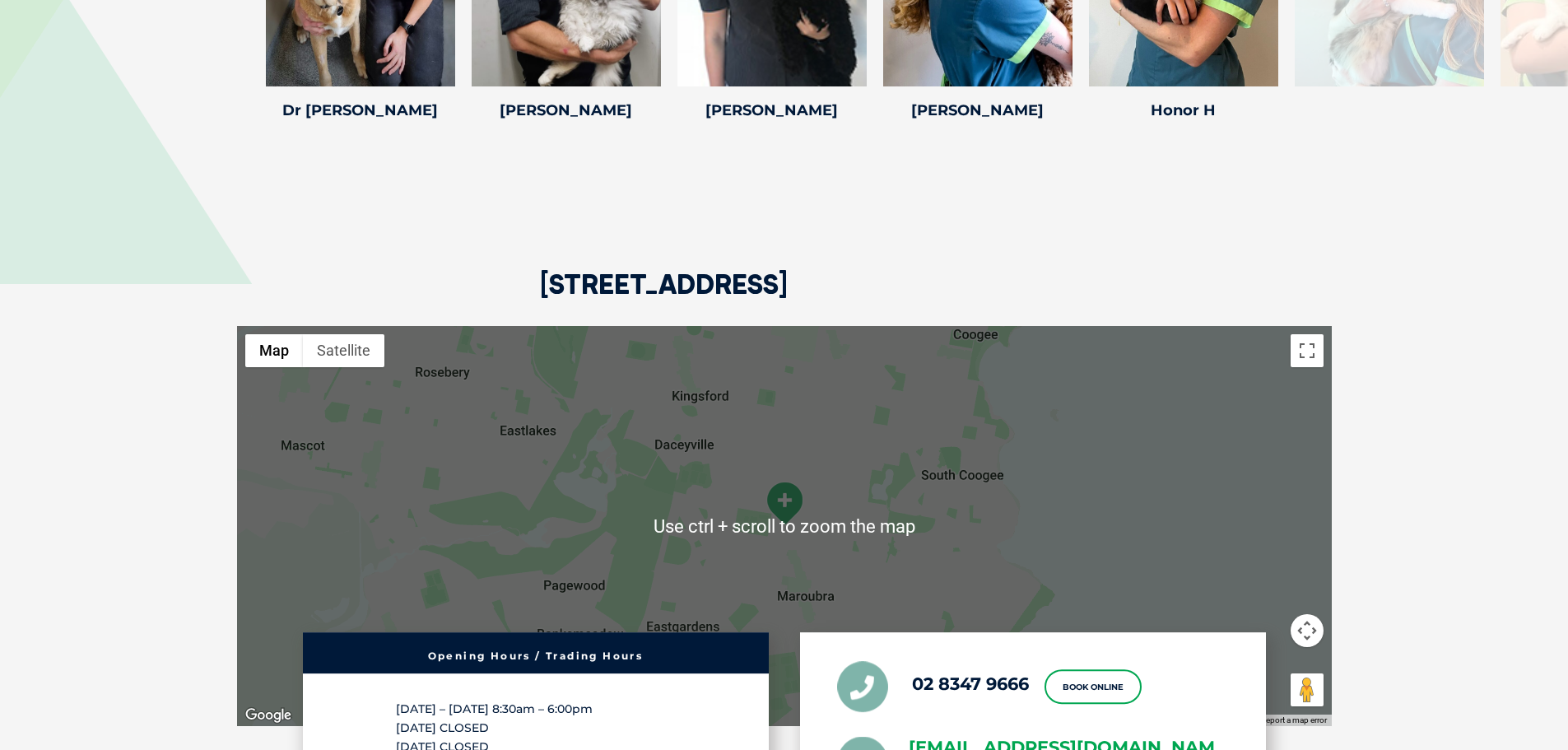
scroll to position [2964, 0]
